Goal: Task Accomplishment & Management: Use online tool/utility

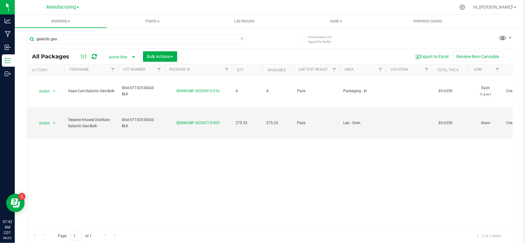
click at [240, 38] on icon at bounding box center [242, 37] width 4 height 7
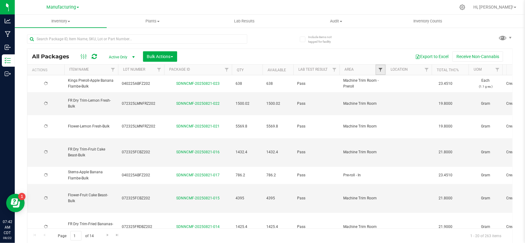
click at [381, 71] on span "Filter" at bounding box center [380, 69] width 5 height 5
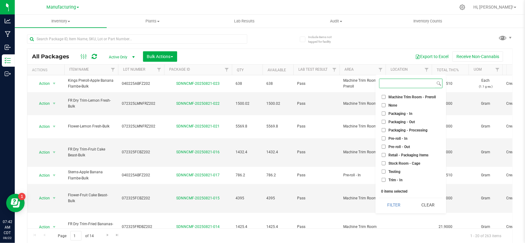
scroll to position [163, 0]
click at [389, 107] on span "Packaging - In" at bounding box center [400, 108] width 24 height 4
click at [385, 107] on input "Packaging - In" at bounding box center [383, 107] width 4 height 4
checkbox input "true"
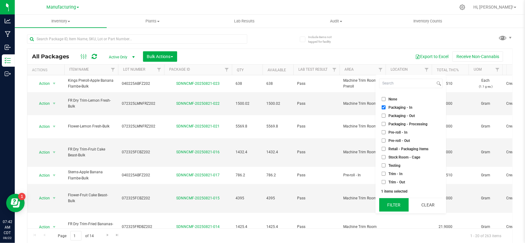
click at [392, 203] on button "Filter" at bounding box center [394, 205] width 30 height 14
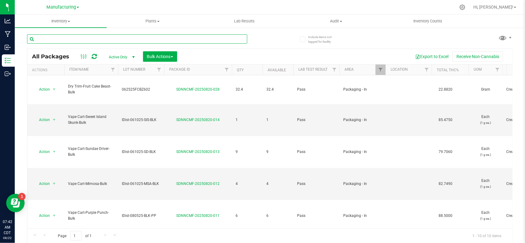
click at [127, 40] on input "text" at bounding box center [137, 38] width 220 height 9
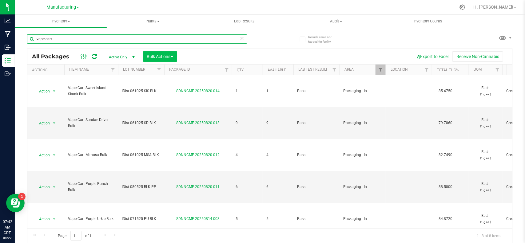
type input "vape cart-"
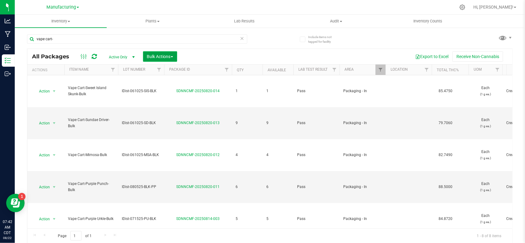
click at [146, 54] on button "Bulk Actions" at bounding box center [160, 56] width 34 height 10
click at [180, 125] on span "Print package labels" at bounding box center [165, 126] width 37 height 5
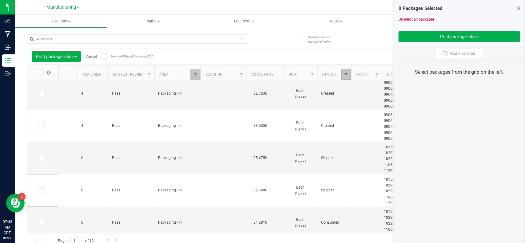
click at [346, 72] on span "Filter" at bounding box center [345, 74] width 5 height 5
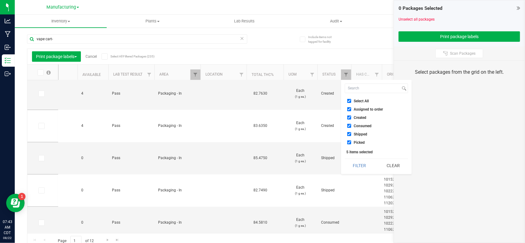
click at [348, 101] on input "Select All" at bounding box center [349, 101] width 4 height 4
checkbox input "false"
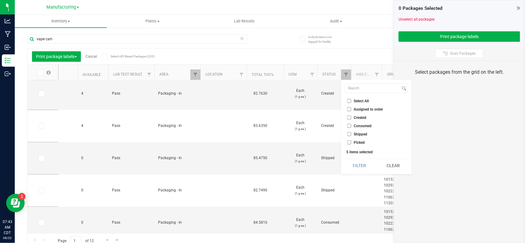
checkbox input "false"
click at [348, 112] on li "Assigned to order" at bounding box center [376, 109] width 63 height 6
click at [348, 116] on input "Created" at bounding box center [349, 118] width 4 height 4
checkbox input "true"
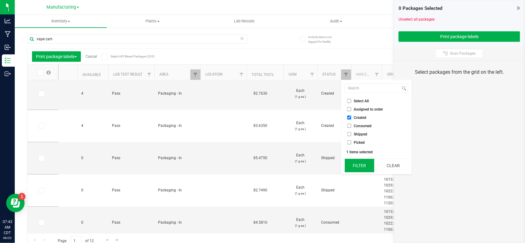
click at [362, 166] on button "Filter" at bounding box center [360, 166] width 30 height 14
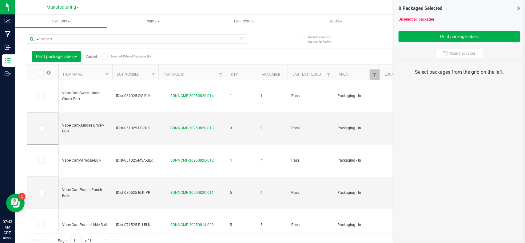
click at [41, 73] on icon at bounding box center [40, 73] width 4 height 0
click at [0, 0] on input "checkbox" at bounding box center [0, 0] width 0 height 0
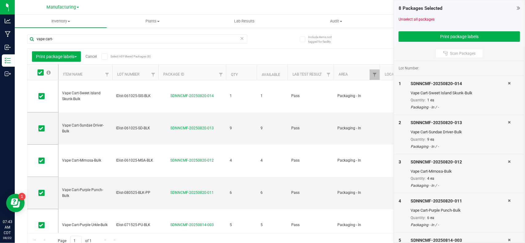
click at [93, 59] on div "Print package labels Cancel Select All Filtered Packages (8)" at bounding box center [86, 56] width 109 height 10
click at [93, 56] on link "Cancel" at bounding box center [90, 56] width 11 height 4
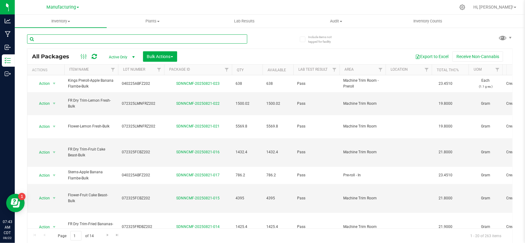
click at [166, 38] on input "text" at bounding box center [137, 38] width 220 height 9
type input "c"
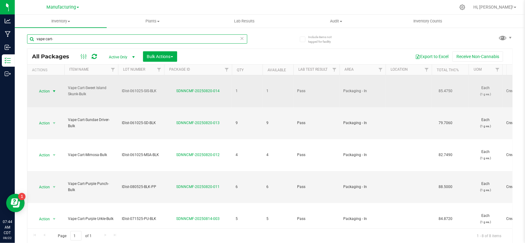
type input "vape cart-"
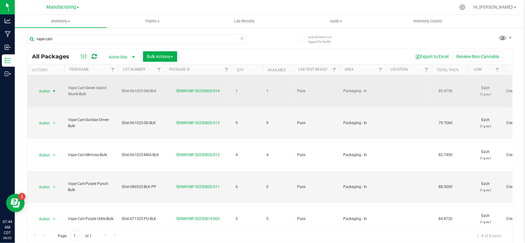
click at [53, 93] on span "select" at bounding box center [54, 91] width 5 height 5
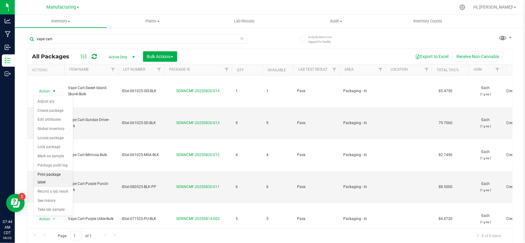
click at [57, 177] on li "Print package label" at bounding box center [53, 178] width 39 height 17
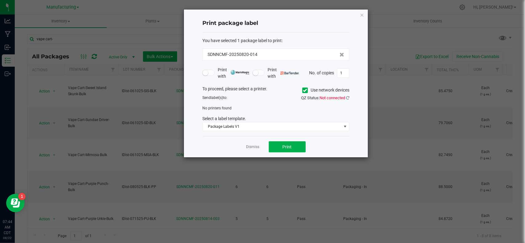
click at [302, 89] on span at bounding box center [305, 91] width 6 height 6
click at [0, 0] on input "Use network devices" at bounding box center [0, 0] width 0 height 0
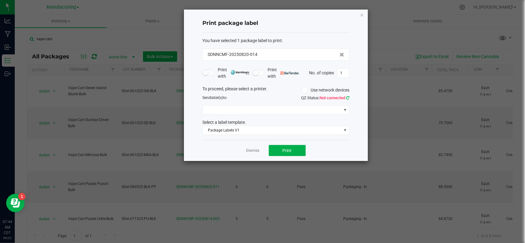
click at [346, 99] on icon at bounding box center [347, 98] width 3 height 4
click at [271, 112] on span "Compliance Trailer - Kyocera" at bounding box center [272, 110] width 139 height 9
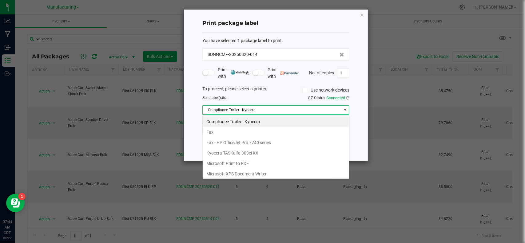
scroll to position [45, 0]
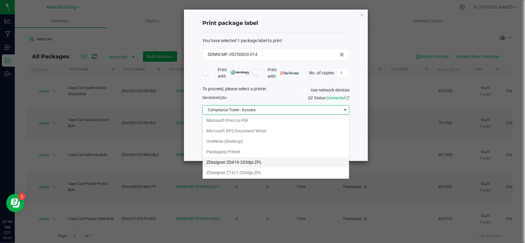
click at [252, 164] on ZPL "ZDesigner ZD410-203dpi ZPL" at bounding box center [276, 162] width 146 height 10
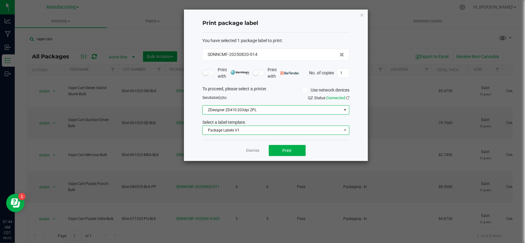
click at [250, 131] on span "Package Labels V1" at bounding box center [272, 130] width 139 height 9
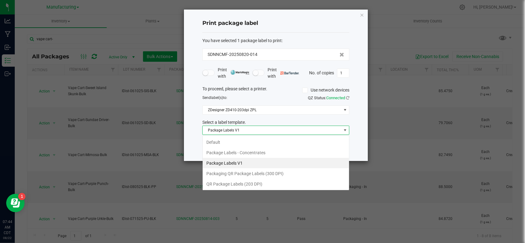
scroll to position [10, 147]
click at [248, 187] on li "QR Package Labels (203 DPI)" at bounding box center [276, 184] width 146 height 10
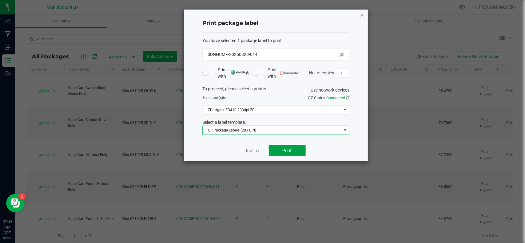
click at [288, 148] on span "Print" at bounding box center [286, 150] width 9 height 5
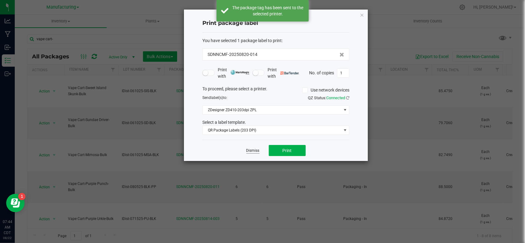
click at [253, 151] on link "Dismiss" at bounding box center [252, 150] width 13 height 5
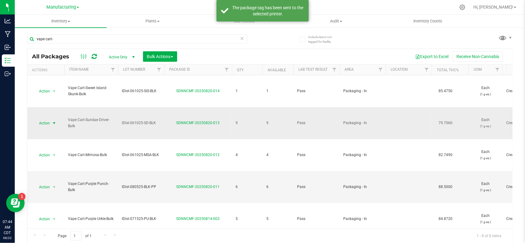
click at [51, 127] on span "select" at bounding box center [54, 123] width 8 height 9
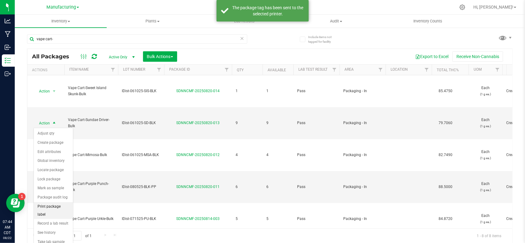
click at [59, 209] on li "Print package label" at bounding box center [53, 210] width 39 height 17
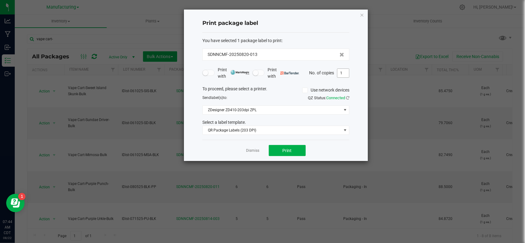
click at [345, 76] on input "1" at bounding box center [343, 73] width 12 height 9
type input "9"
click at [286, 145] on button "Print" at bounding box center [287, 150] width 37 height 11
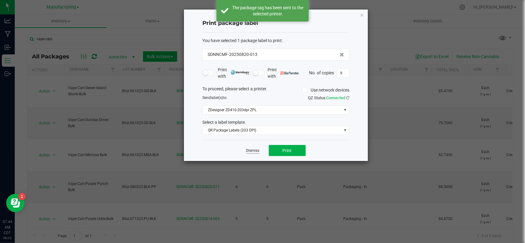
click at [246, 151] on link "Dismiss" at bounding box center [252, 150] width 13 height 5
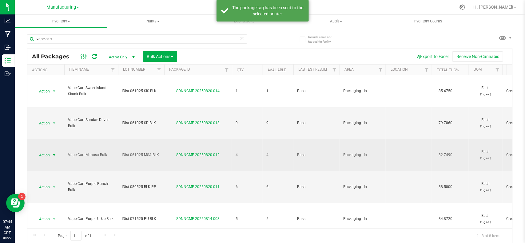
click at [47, 155] on span "Action" at bounding box center [42, 155] width 17 height 9
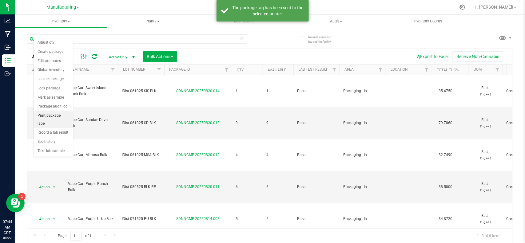
click at [54, 120] on li "Print package label" at bounding box center [53, 119] width 39 height 17
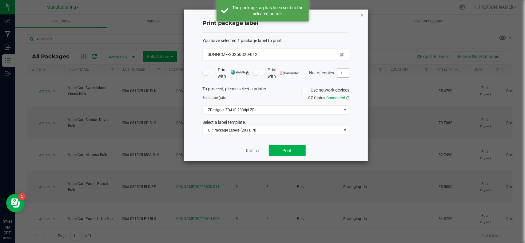
click at [342, 73] on input "1" at bounding box center [343, 73] width 12 height 9
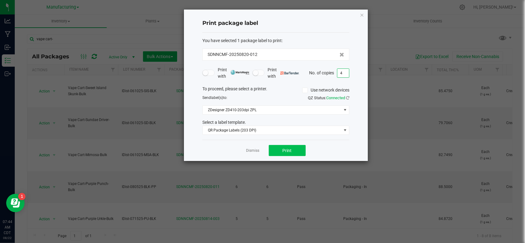
type input "4"
click at [281, 150] on button "Print" at bounding box center [287, 150] width 37 height 11
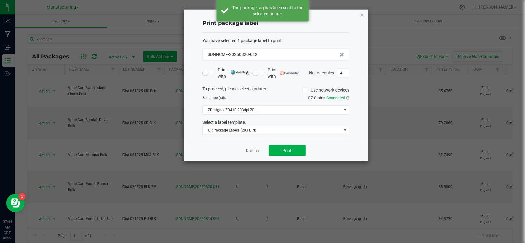
click at [256, 148] on app-cancel-button "Dismiss" at bounding box center [252, 151] width 13 height 6
click at [252, 150] on link "Dismiss" at bounding box center [252, 150] width 13 height 5
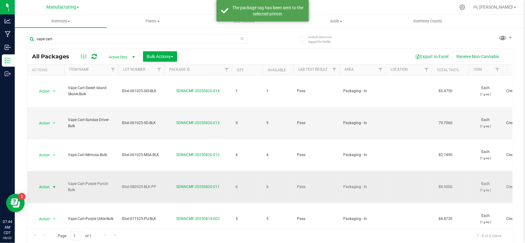
click at [47, 188] on span "Action" at bounding box center [42, 187] width 17 height 9
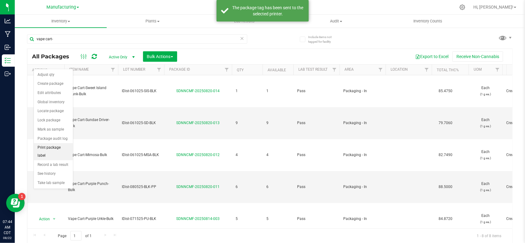
click at [54, 146] on li "Print package label" at bounding box center [53, 151] width 39 height 17
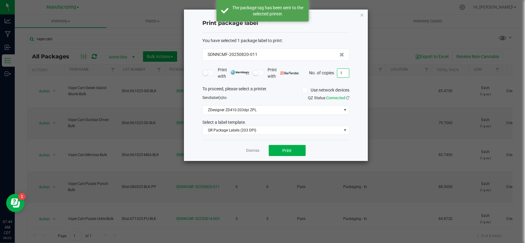
click at [346, 74] on input "1" at bounding box center [343, 73] width 12 height 9
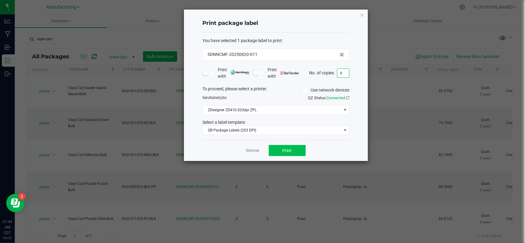
type input "6"
click at [286, 146] on button "Print" at bounding box center [287, 150] width 37 height 11
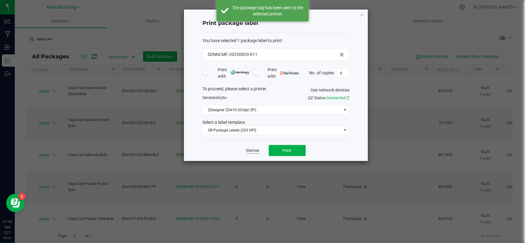
click at [249, 151] on link "Dismiss" at bounding box center [252, 150] width 13 height 5
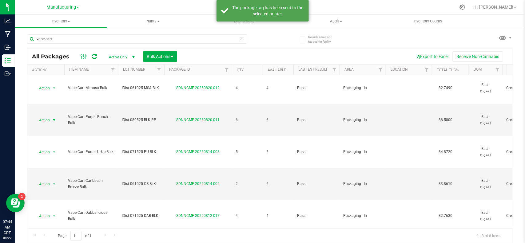
scroll to position [68, 0]
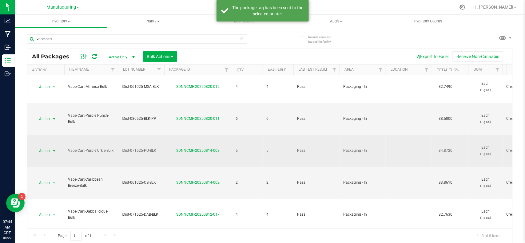
click at [42, 154] on span "Action" at bounding box center [42, 151] width 17 height 9
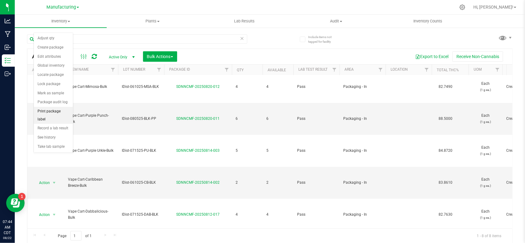
click at [54, 114] on li "Print package label" at bounding box center [53, 115] width 39 height 17
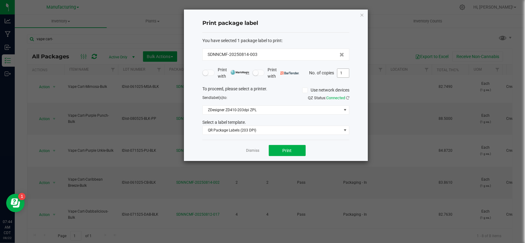
click at [345, 72] on input "1" at bounding box center [343, 73] width 12 height 9
type input "5"
click at [277, 148] on button "Print" at bounding box center [287, 150] width 37 height 11
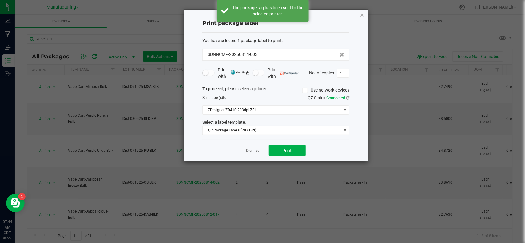
click at [256, 148] on app-cancel-button "Dismiss" at bounding box center [252, 151] width 13 height 6
click at [254, 148] on link "Dismiss" at bounding box center [252, 150] width 13 height 5
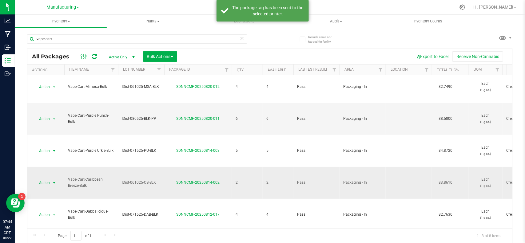
click at [49, 180] on span "Action" at bounding box center [42, 183] width 17 height 9
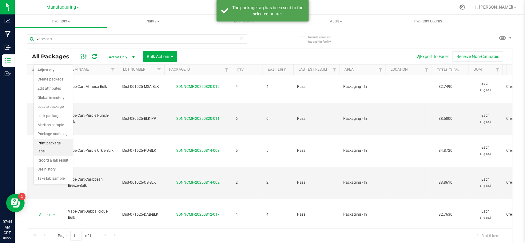
click at [57, 146] on li "Print package label" at bounding box center [53, 147] width 39 height 17
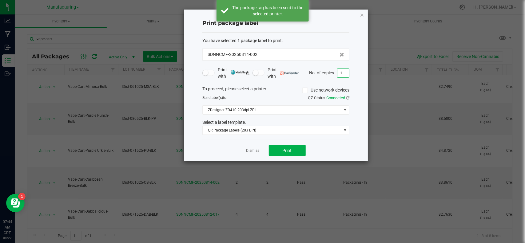
click at [348, 73] on input "1" at bounding box center [343, 73] width 12 height 9
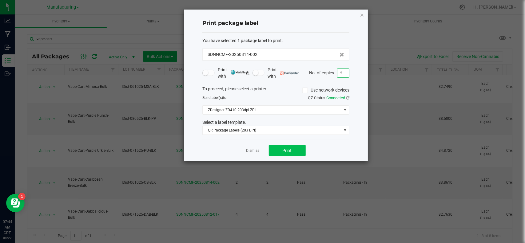
type input "2"
click at [278, 155] on button "Print" at bounding box center [287, 150] width 37 height 11
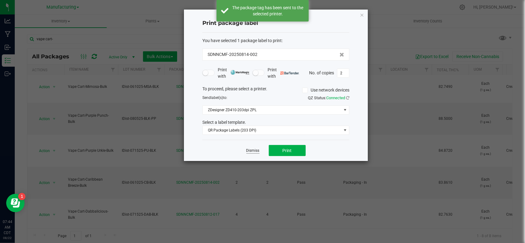
click at [256, 150] on link "Dismiss" at bounding box center [252, 150] width 13 height 5
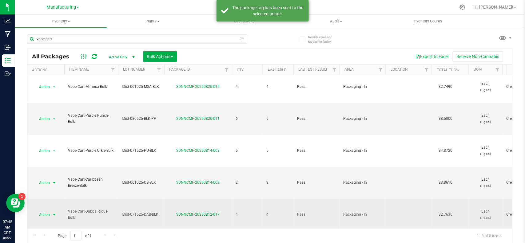
click at [52, 215] on span "select" at bounding box center [54, 214] width 5 height 5
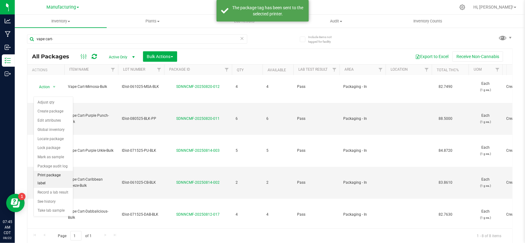
click at [56, 177] on li "Print package label" at bounding box center [53, 179] width 39 height 17
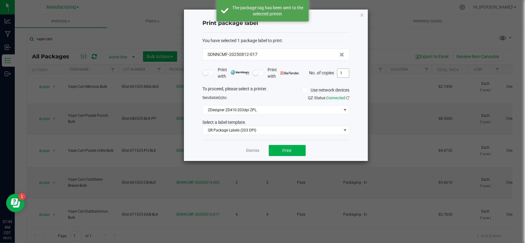
click at [341, 75] on input "1" at bounding box center [343, 73] width 12 height 9
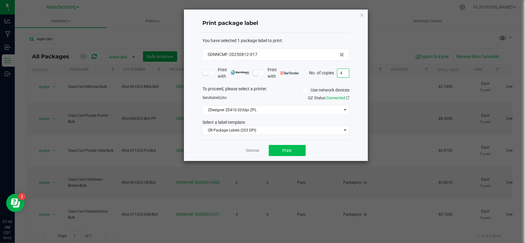
type input "4"
click at [285, 148] on button "Print" at bounding box center [287, 150] width 37 height 11
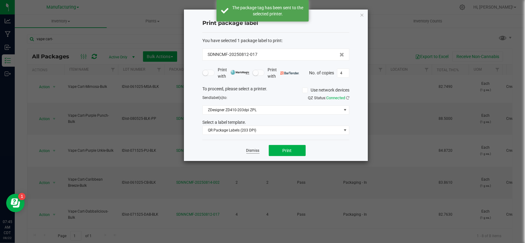
click at [248, 151] on link "Dismiss" at bounding box center [252, 150] width 13 height 5
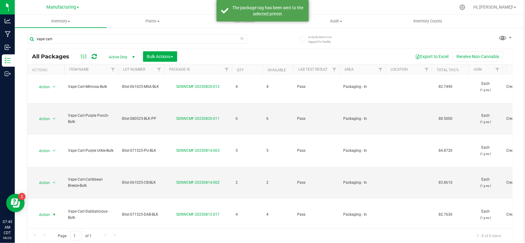
scroll to position [108, 0]
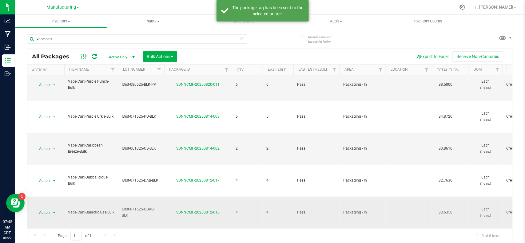
click at [54, 210] on span "select" at bounding box center [54, 212] width 5 height 5
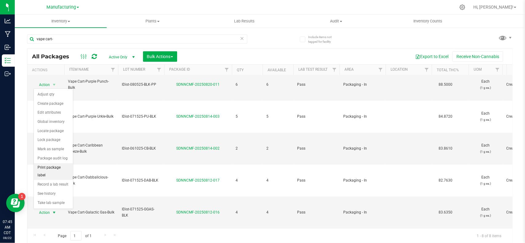
click at [61, 170] on li "Print package label" at bounding box center [53, 171] width 39 height 17
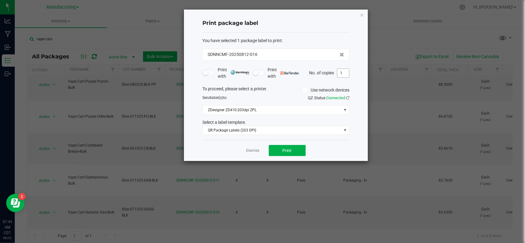
click at [346, 72] on input "1" at bounding box center [343, 73] width 12 height 9
type input "4"
click at [284, 149] on span "Print" at bounding box center [286, 150] width 9 height 5
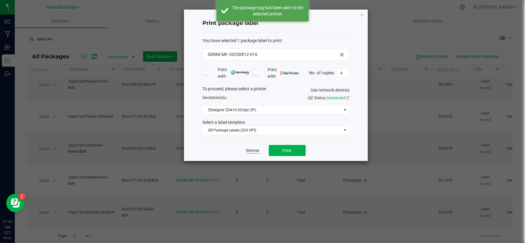
click at [252, 152] on link "Dismiss" at bounding box center [252, 150] width 13 height 5
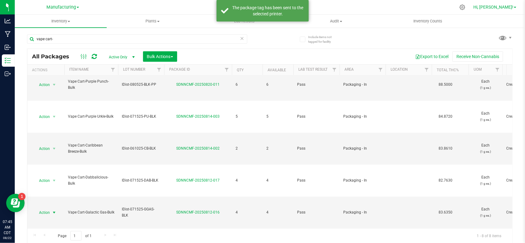
click at [503, 9] on span "Hi, [PERSON_NAME]!" at bounding box center [493, 7] width 40 height 5
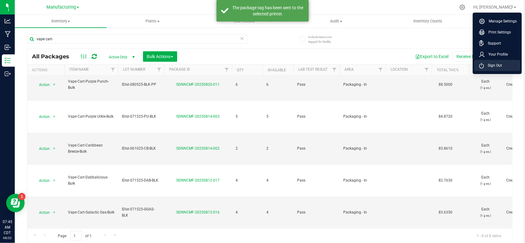
click at [481, 65] on icon at bounding box center [481, 66] width 5 height 6
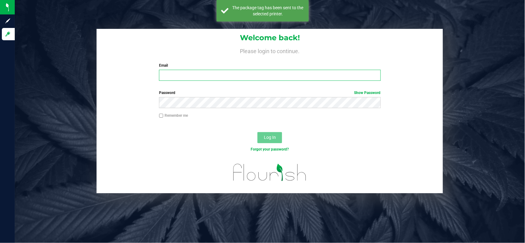
type input "[EMAIL_ADDRESS][PERSON_NAME][DOMAIN_NAME]"
